Goal: Information Seeking & Learning: Learn about a topic

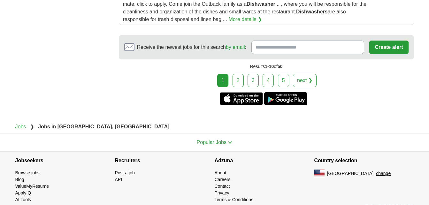
scroll to position [871, 0]
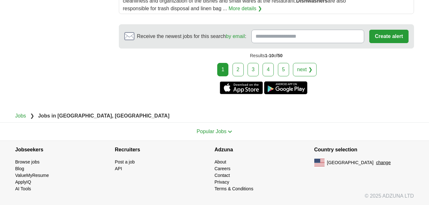
click at [237, 69] on link "2" at bounding box center [237, 69] width 11 height 13
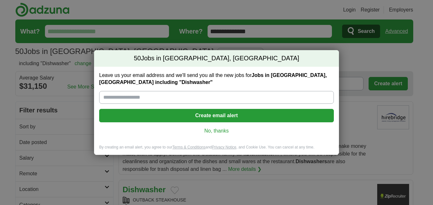
click at [220, 134] on link "No, thanks" at bounding box center [216, 130] width 225 height 7
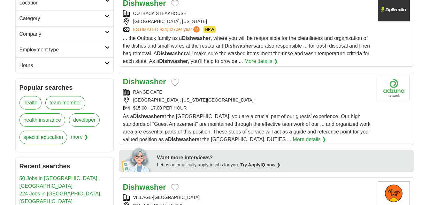
scroll to position [187, 0]
click at [293, 137] on link "More details ❯" at bounding box center [310, 139] width 34 height 8
